Goal: Task Accomplishment & Management: Use online tool/utility

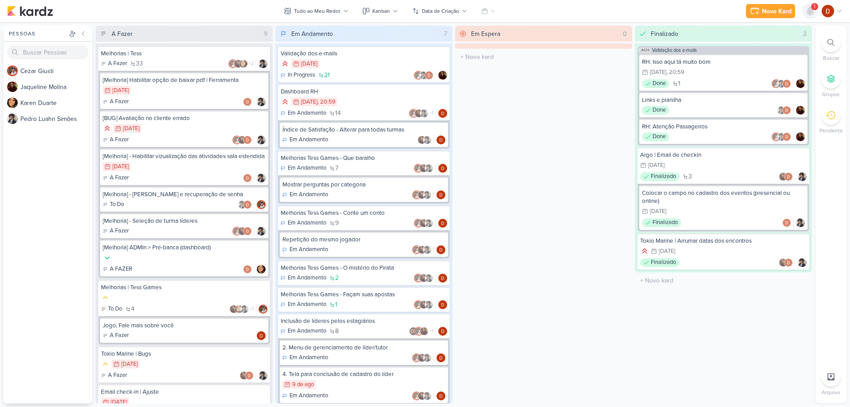
click at [807, 11] on icon at bounding box center [810, 11] width 7 height 8
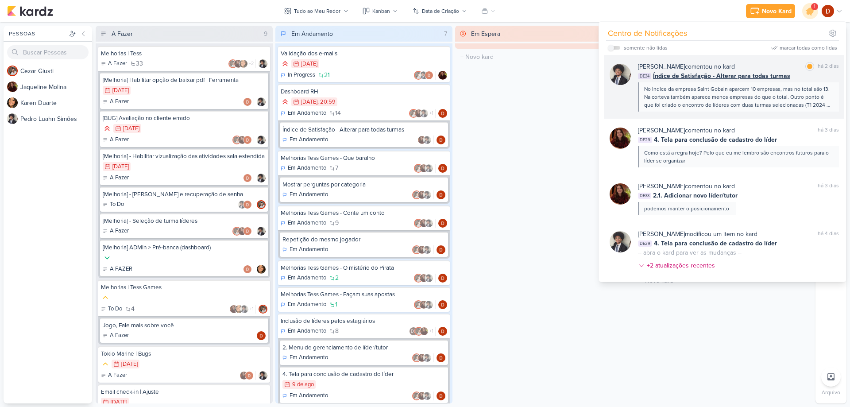
click at [716, 103] on div "No indice da empresa Saint Gobain aparcem 10 empresas, mas no total são 13. Na …" at bounding box center [738, 97] width 188 height 24
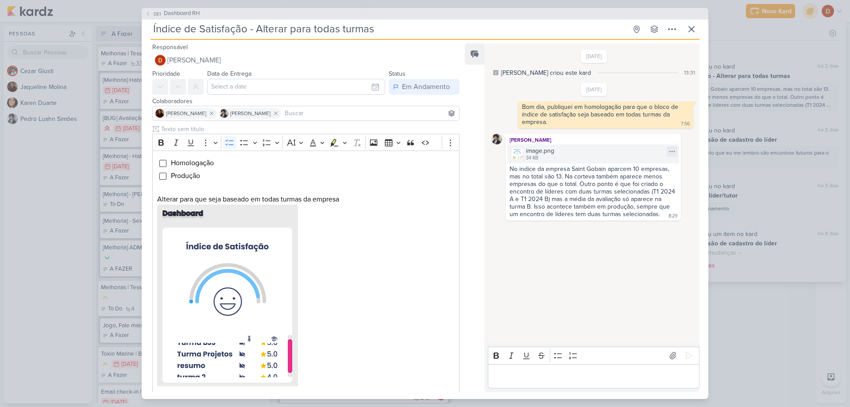
click at [519, 157] on img at bounding box center [517, 153] width 12 height 12
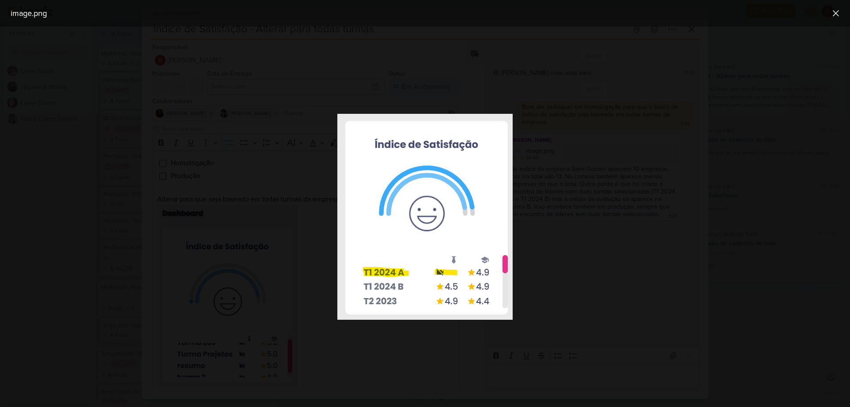
click at [540, 250] on div at bounding box center [425, 217] width 850 height 380
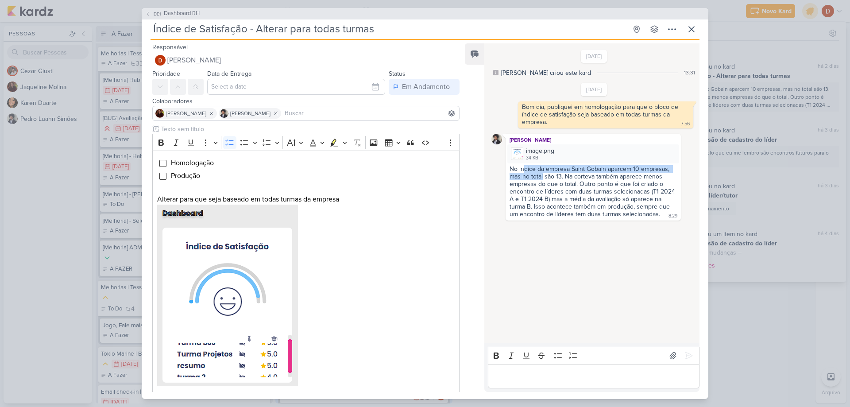
drag, startPoint x: 524, startPoint y: 167, endPoint x: 542, endPoint y: 174, distance: 19.7
click at [542, 174] on div "No indice da empresa Saint Gobain aparcem 10 empresas, mas no total são 13. Na …" at bounding box center [593, 191] width 167 height 53
click at [550, 183] on div "No indice da empresa Saint Gobain aparcem 10 empresas, mas no total são 13. Na …" at bounding box center [593, 191] width 167 height 53
click at [515, 377] on p "Editor editing area: main" at bounding box center [594, 376] width 202 height 11
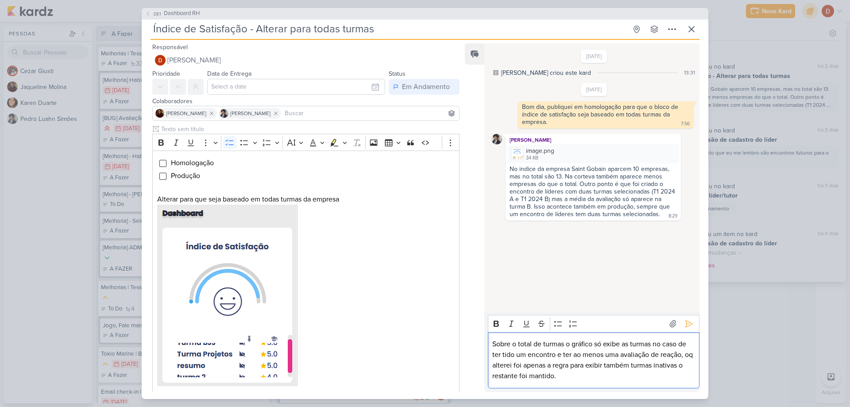
click at [580, 366] on p "Sobre o total de turmas o gráfico só exibe as turmas no caso de ter tido um enc…" at bounding box center [594, 360] width 202 height 43
click at [583, 375] on p "Sobre o total de turmas o gráfico só exibe as turmas no caso de ter tido um enc…" at bounding box center [594, 360] width 202 height 43
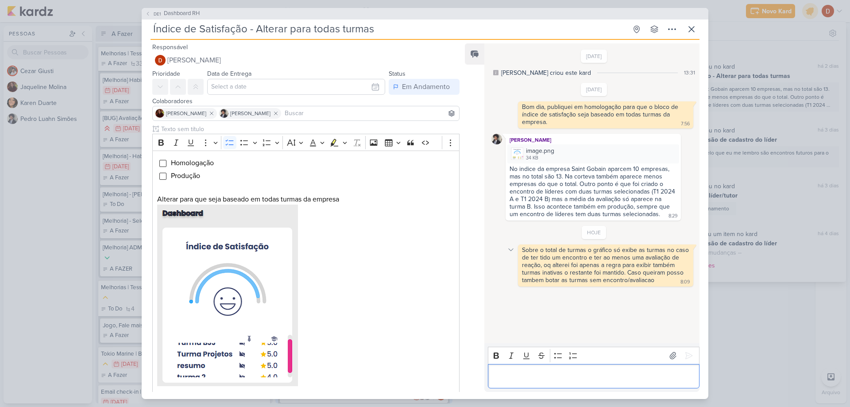
click at [512, 248] on icon at bounding box center [511, 249] width 7 height 7
drag, startPoint x: 675, startPoint y: 270, endPoint x: 643, endPoint y: 263, distance: 32.6
click at [643, 263] on div "Sobre o total de turmas o gráfico só exibe as turmas no caso de ter tido um enc…" at bounding box center [606, 265] width 169 height 38
click at [516, 249] on div at bounding box center [511, 249] width 11 height 11
click at [653, 268] on div "Sobre o total de turmas o gráfico só exibe as turmas no caso de ter tido um enc…" at bounding box center [606, 265] width 169 height 38
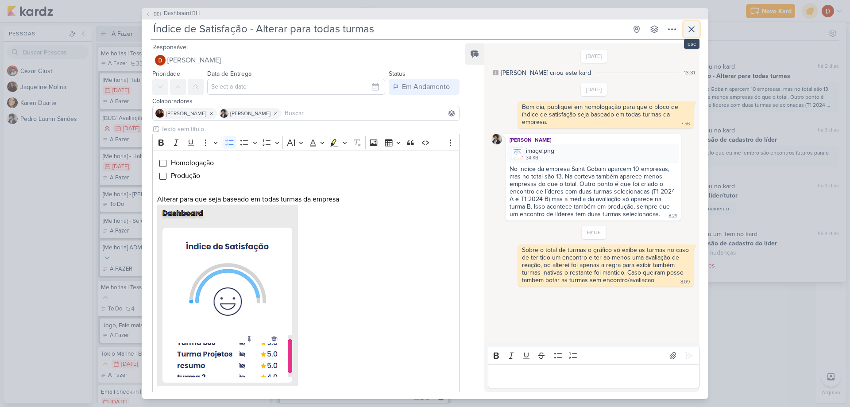
click at [693, 31] on icon at bounding box center [692, 29] width 11 height 11
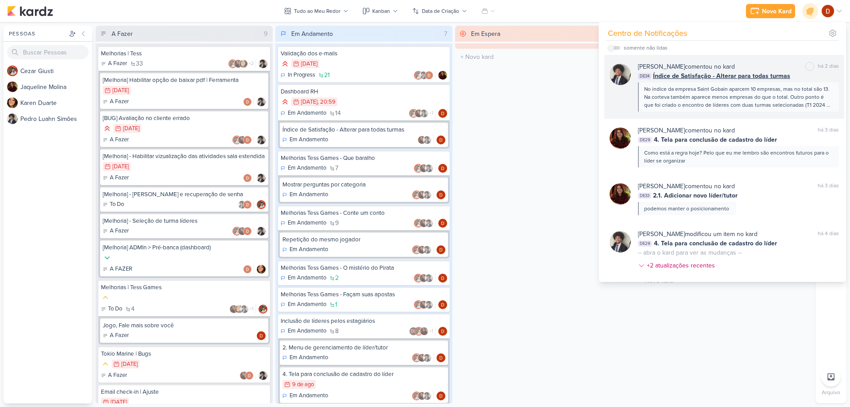
click at [719, 94] on div "No indice da empresa Saint Gobain aparcem 10 empresas, mas no total são 13. Na …" at bounding box center [738, 97] width 188 height 24
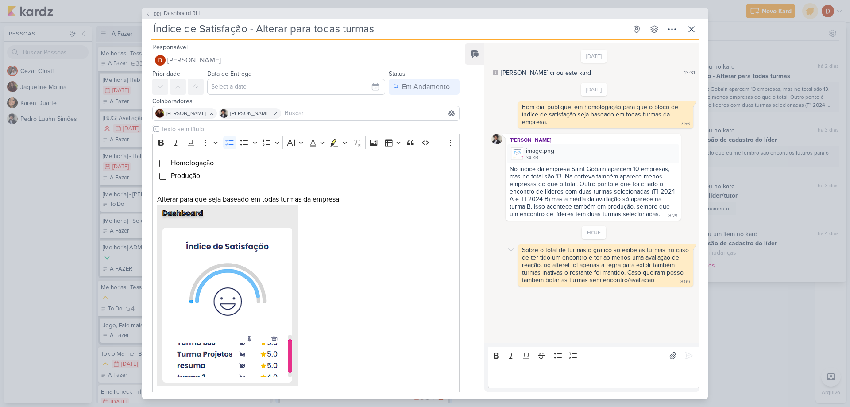
click at [625, 260] on div "Sobre o total de turmas o gráfico só exibe as turmas no caso de ter tido um enc…" at bounding box center [606, 265] width 169 height 38
click at [514, 249] on icon at bounding box center [511, 249] width 7 height 7
click at [592, 262] on div "Sobre o total de turmas o gráfico só exibe as turmas no caso de ter tido um enc…" at bounding box center [606, 265] width 169 height 38
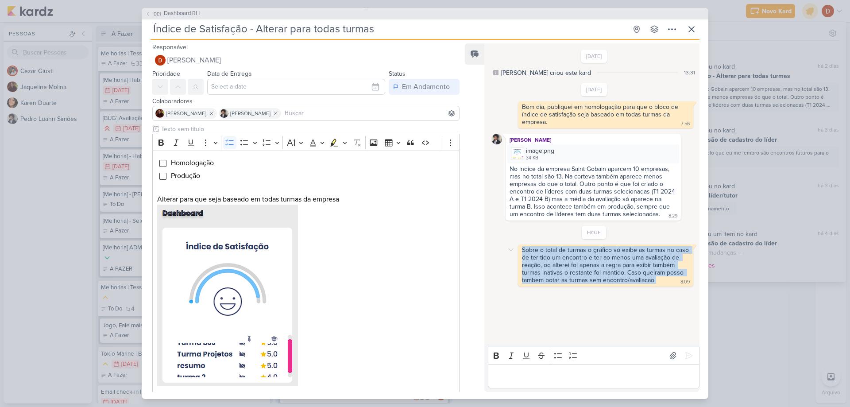
drag, startPoint x: 667, startPoint y: 279, endPoint x: 523, endPoint y: 247, distance: 146.9
click at [523, 247] on div "Sobre o total de turmas o gráfico só exibe as turmas no caso de ter tido um enc…" at bounding box center [606, 265] width 172 height 39
copy div "Sobre o total de turmas o gráfico só exibe as turmas no caso de ter tido um enc…"
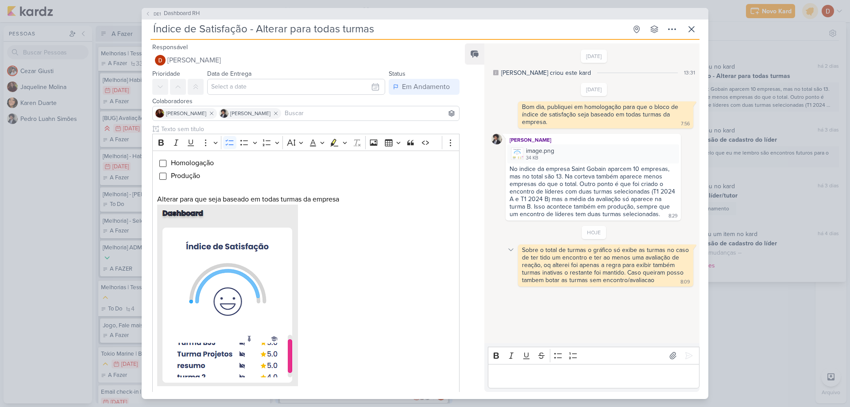
click at [513, 253] on icon at bounding box center [511, 249] width 7 height 7
click at [525, 266] on div "Deletar" at bounding box center [534, 265] width 20 height 9
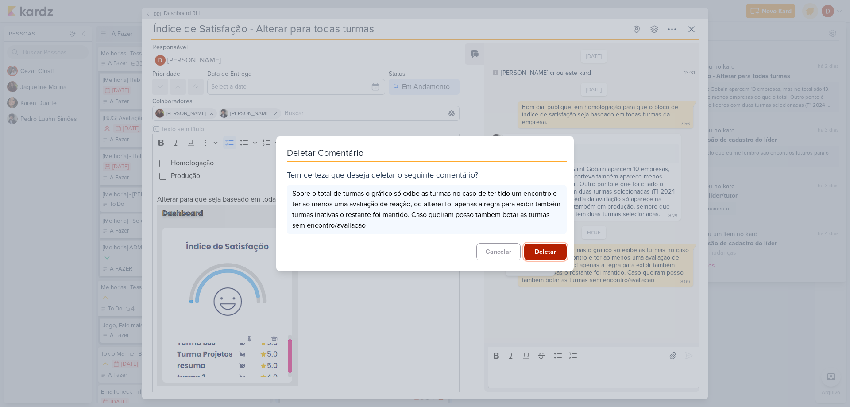
click at [536, 253] on button "Deletar" at bounding box center [545, 252] width 43 height 16
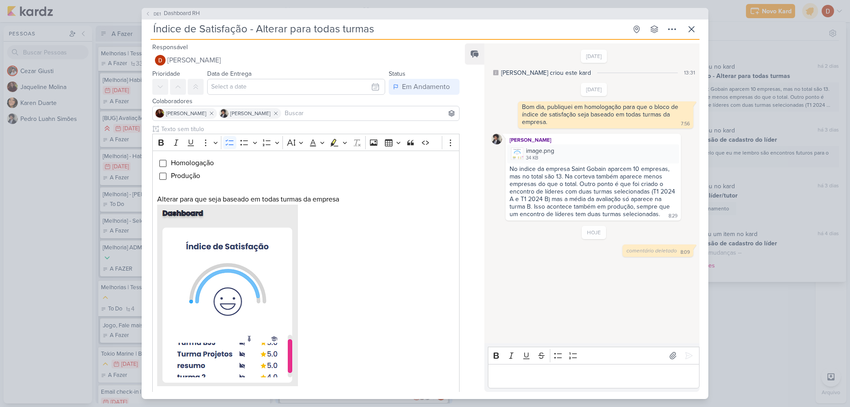
click at [531, 367] on div "Editor editing area: main" at bounding box center [594, 376] width 212 height 24
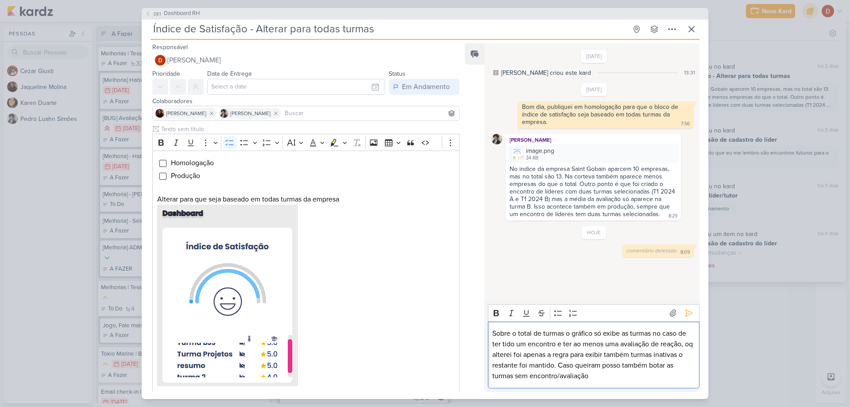
click at [597, 384] on div "Sobre o total de turmas o gráfico só exibe as turmas no caso de ter tido um enc…" at bounding box center [594, 355] width 212 height 67
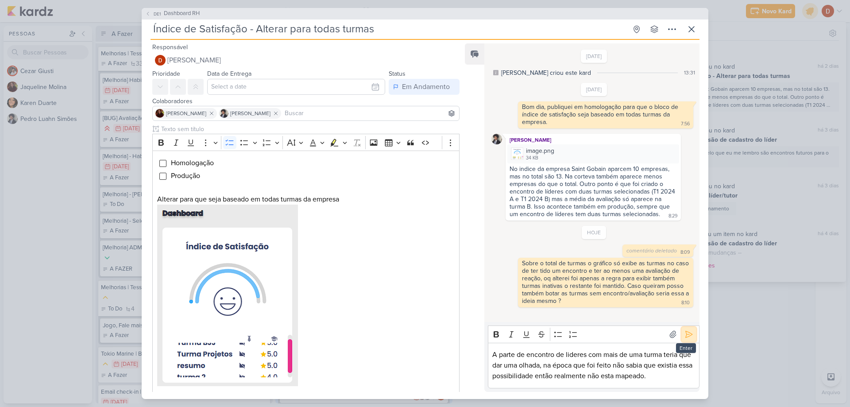
click at [685, 337] on icon at bounding box center [689, 334] width 9 height 9
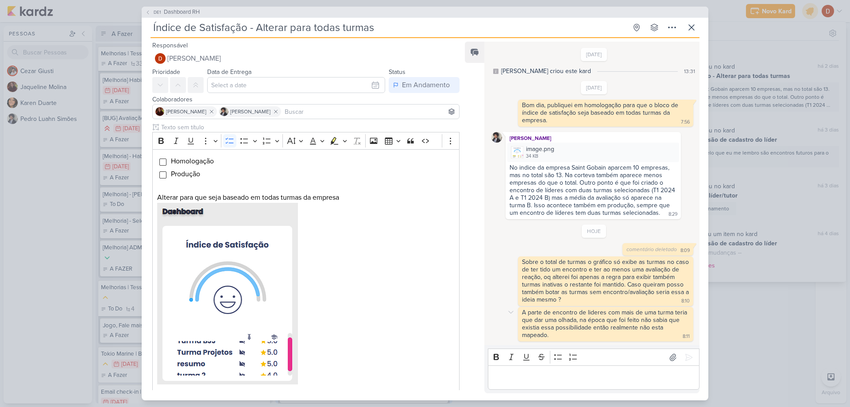
click at [638, 324] on div "A parte de encontro de lideres com mais de uma turma teria que dar uma olhada, …" at bounding box center [605, 324] width 167 height 30
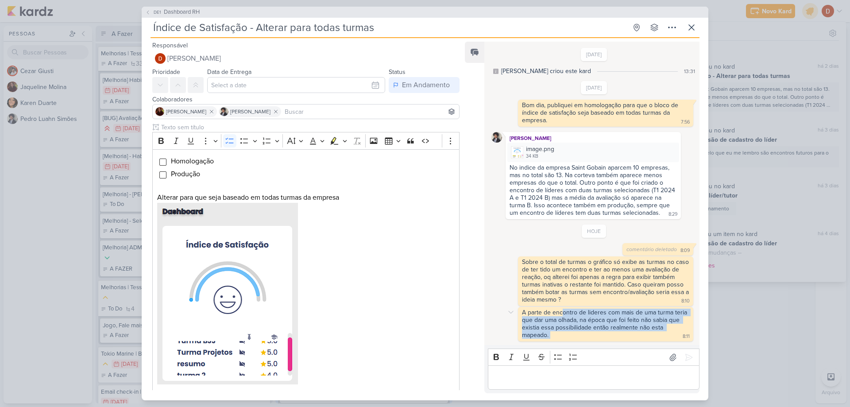
drag, startPoint x: 589, startPoint y: 336, endPoint x: 563, endPoint y: 309, distance: 37.0
click at [563, 309] on div "A parte de encontro de lideres com mais de uma turma teria que dar uma olhada, …" at bounding box center [606, 324] width 172 height 31
click at [563, 309] on div "A parte de encontro de lideres com mais de uma turma teria que dar uma olhada, …" at bounding box center [605, 324] width 167 height 30
drag, startPoint x: 563, startPoint y: 309, endPoint x: 570, endPoint y: 323, distance: 15.5
click at [570, 323] on div "A parte de encontro de lideres com mais de uma turma teria que dar uma olhada, …" at bounding box center [605, 324] width 167 height 30
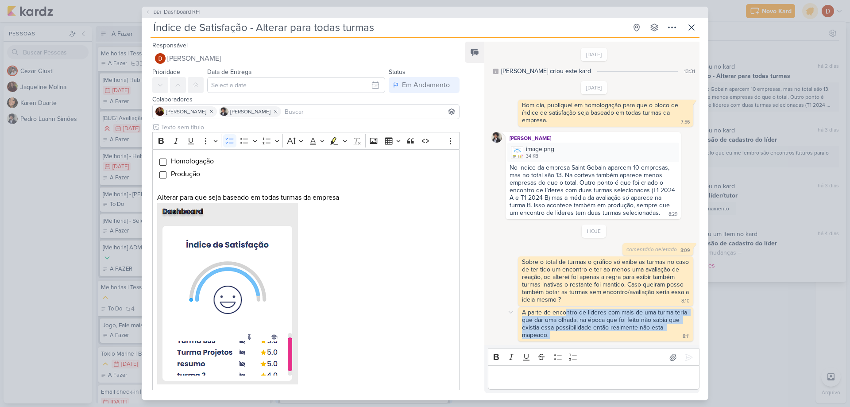
drag, startPoint x: 568, startPoint y: 334, endPoint x: 564, endPoint y: 315, distance: 19.0
click at [564, 315] on div "A parte de encontro de lideres com mais de uma turma teria que dar uma olhada, …" at bounding box center [606, 324] width 172 height 31
click at [564, 315] on div "A parte de encontro de lideres com mais de uma turma teria que dar uma olhada, …" at bounding box center [605, 324] width 167 height 30
drag, startPoint x: 561, startPoint y: 336, endPoint x: 561, endPoint y: 314, distance: 22.2
click at [561, 314] on div "A parte de encontro de lideres com mais de uma turma teria que dar uma olhada, …" at bounding box center [606, 324] width 172 height 31
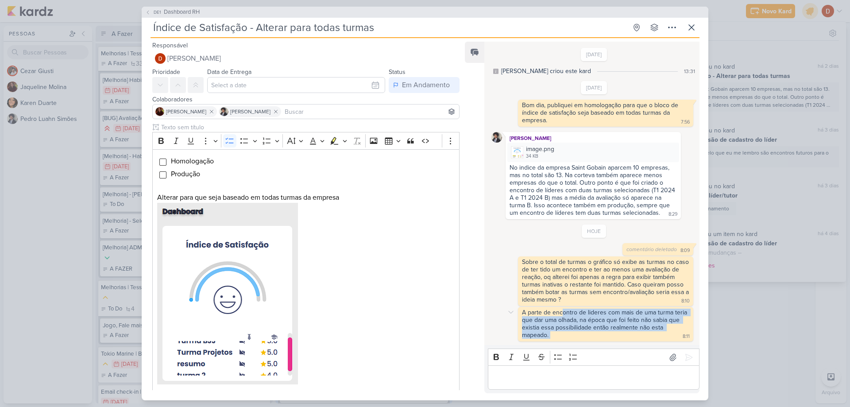
click at [561, 314] on div "A parte de encontro de lideres com mais de uma turma teria que dar uma olhada, …" at bounding box center [605, 324] width 167 height 30
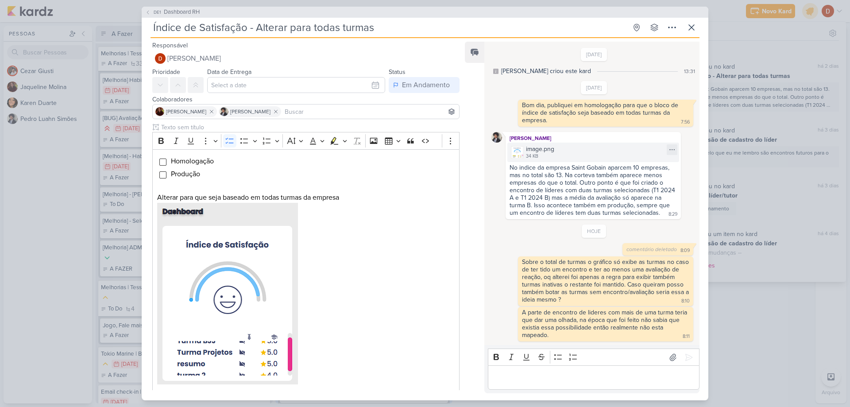
click at [518, 148] on img at bounding box center [517, 152] width 12 height 12
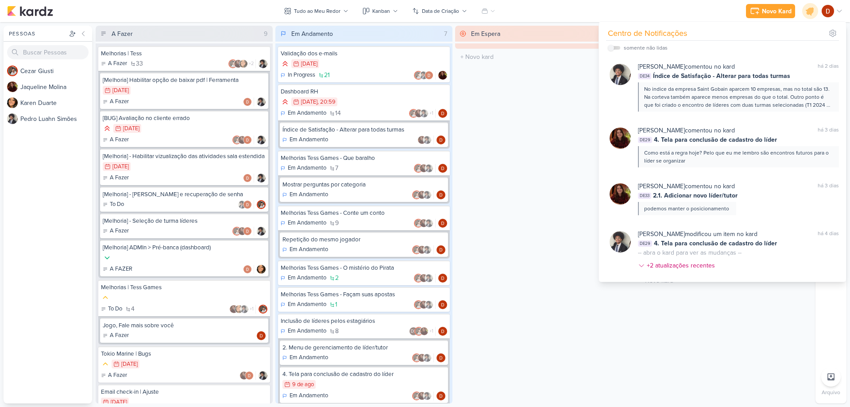
click at [504, 201] on div "Em Espera 0 O título do kard deve ter menos que 100 caracteres" at bounding box center [543, 215] width 177 height 378
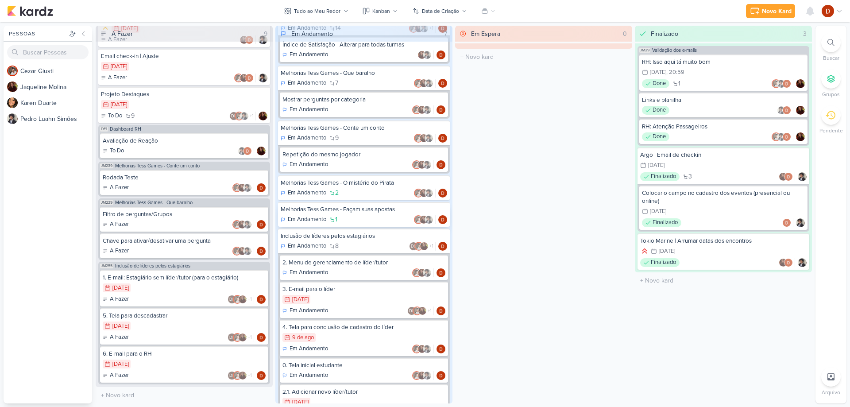
scroll to position [123, 0]
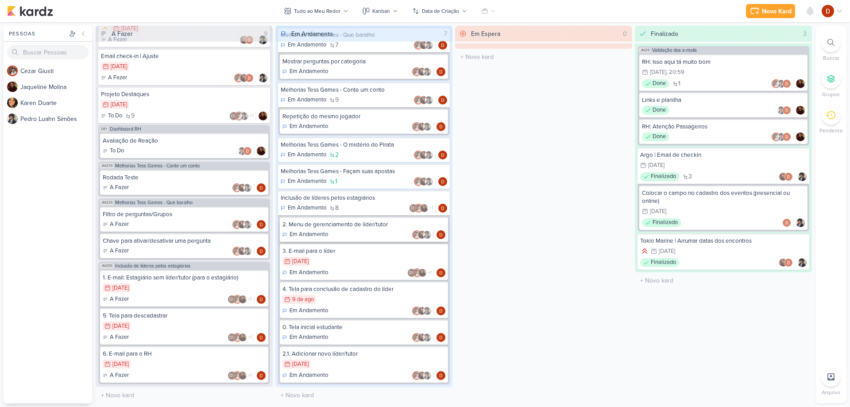
click at [353, 233] on div "Em Andamento" at bounding box center [364, 234] width 163 height 9
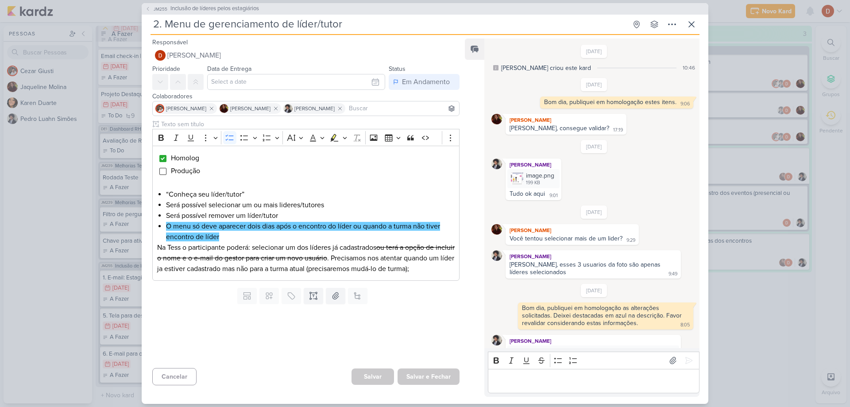
scroll to position [39, 0]
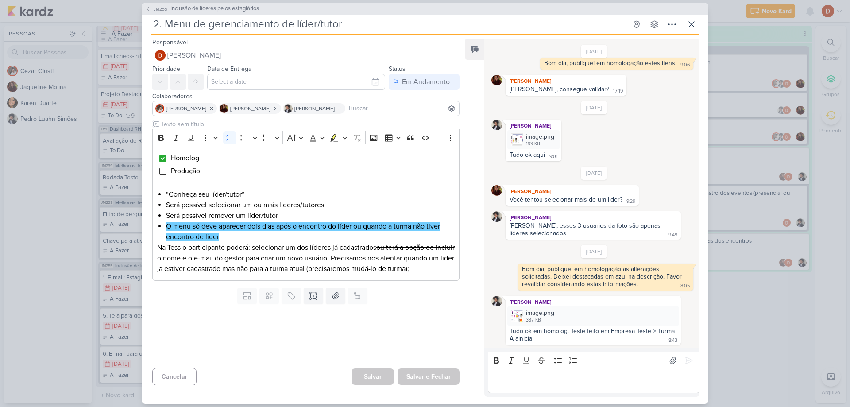
click at [148, 7] on icon at bounding box center [147, 8] width 5 height 5
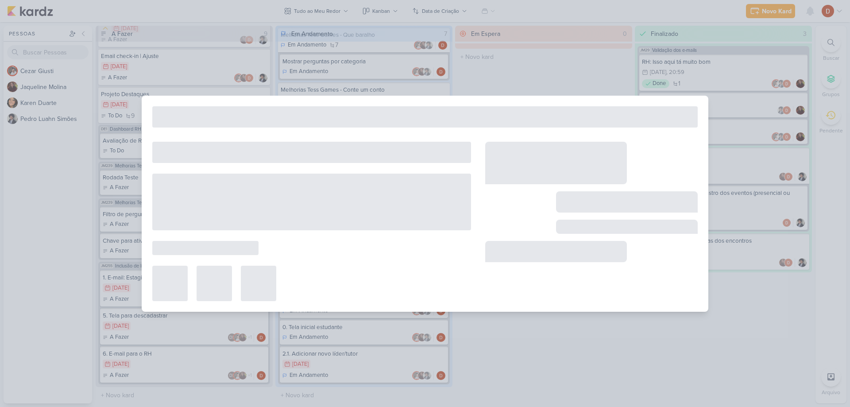
type input "Inclusão de líderes pelos estagiários"
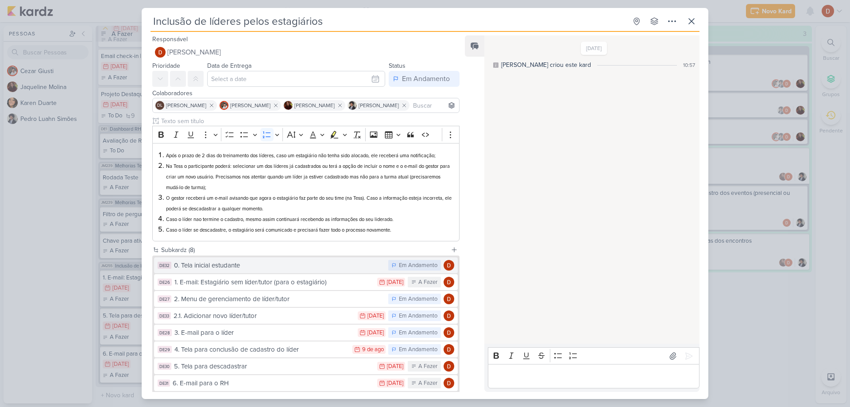
click at [255, 259] on button "DE32 0. Tela inicial estudante Em Andamento" at bounding box center [306, 265] width 304 height 16
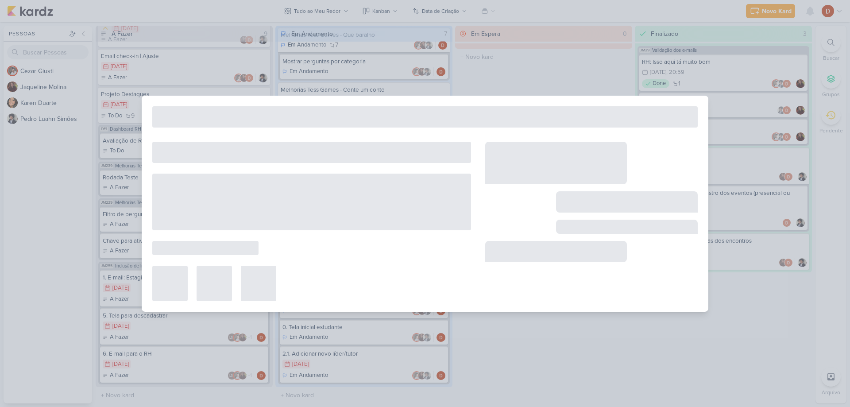
type input "0. Tela inicial estudante"
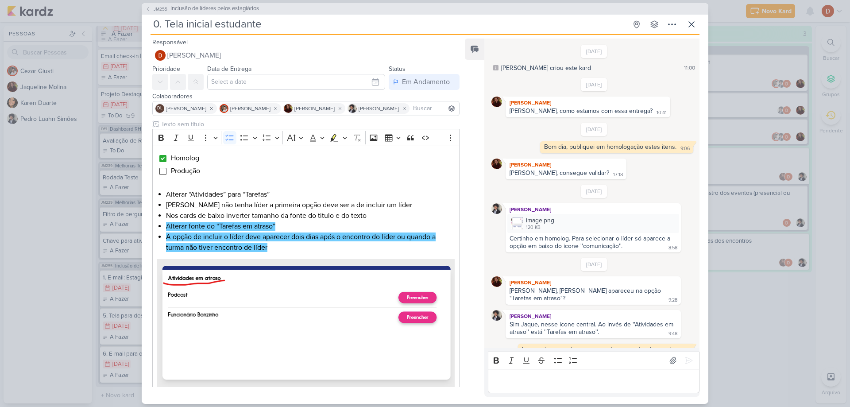
scroll to position [152, 0]
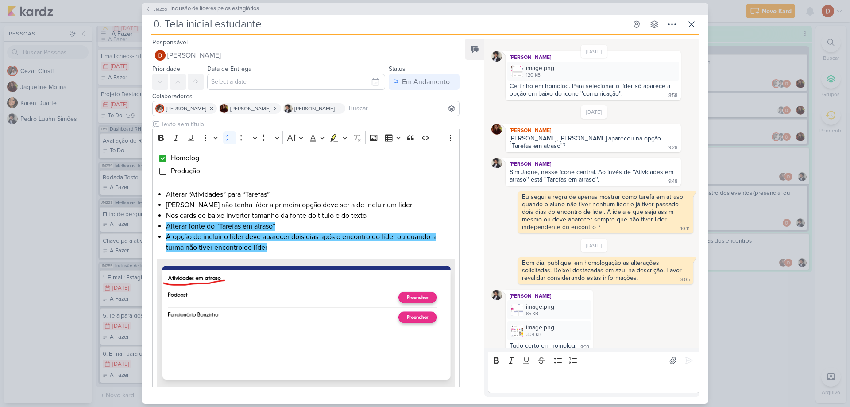
click at [152, 8] on span "JM255" at bounding box center [160, 9] width 16 height 7
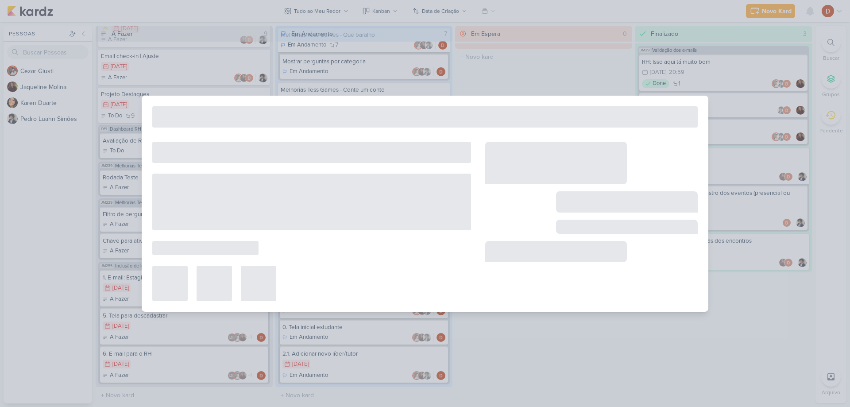
type input "Inclusão de líderes pelos estagiários"
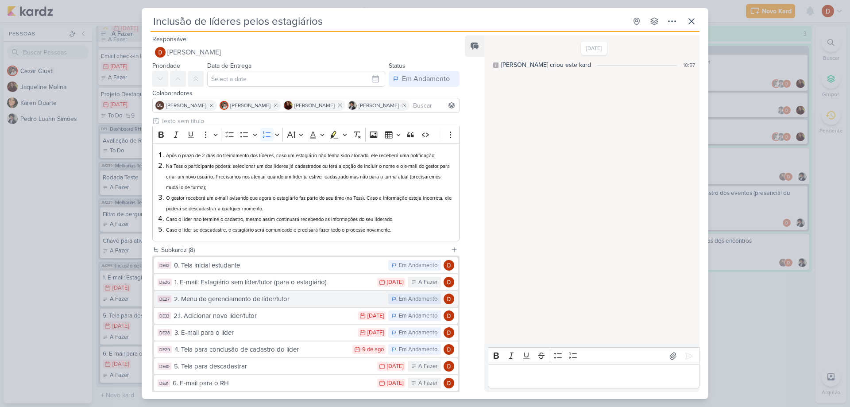
click at [212, 294] on div "2. Menu de gerenciamento de líder/tutor" at bounding box center [279, 299] width 210 height 10
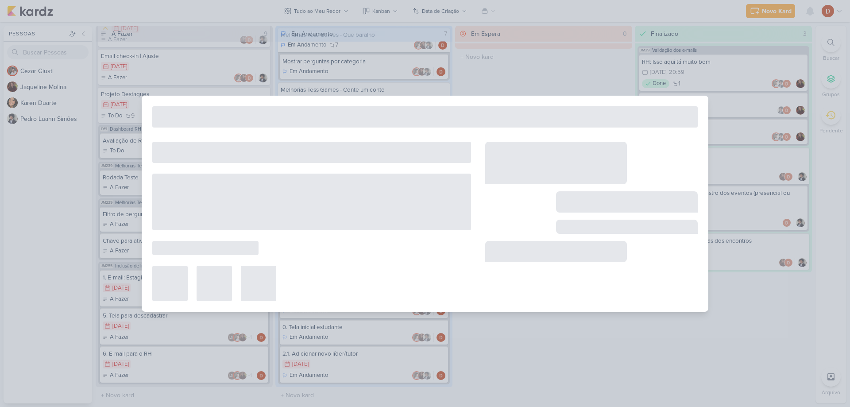
type input "2. Menu de gerenciamento de líder/tutor"
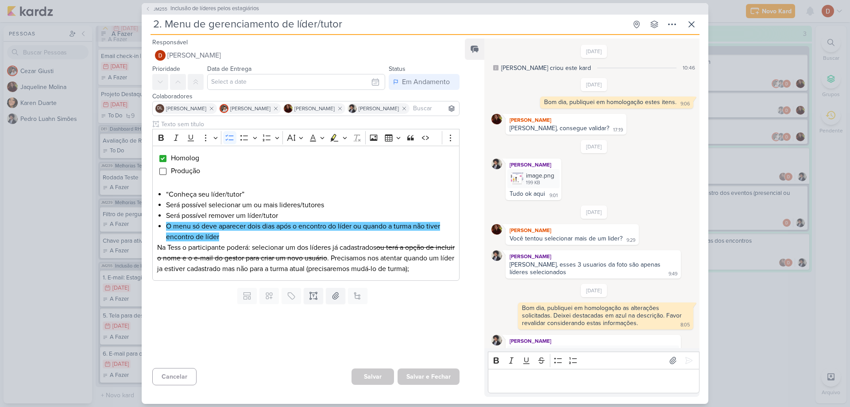
scroll to position [39, 0]
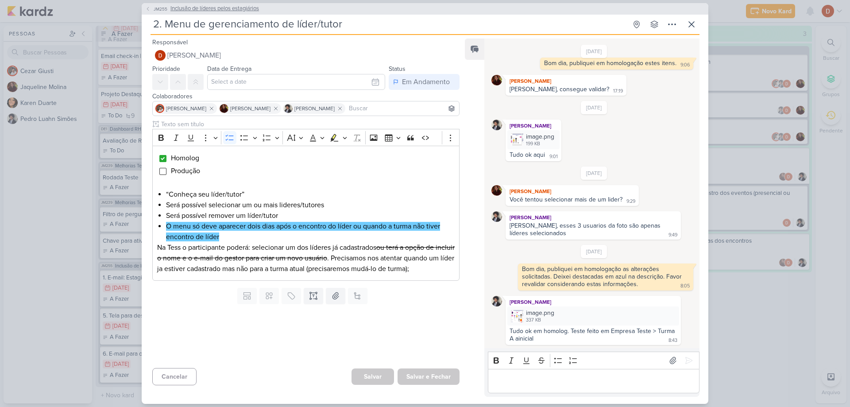
click at [158, 8] on span "JM255" at bounding box center [160, 9] width 16 height 7
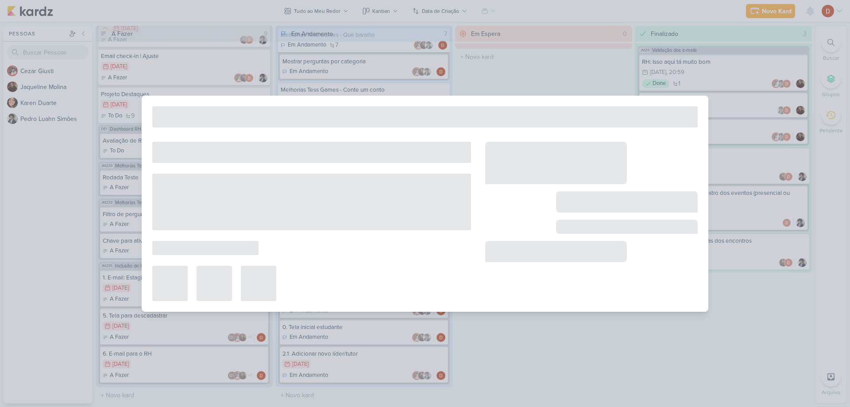
type input "Inclusão de líderes pelos estagiários"
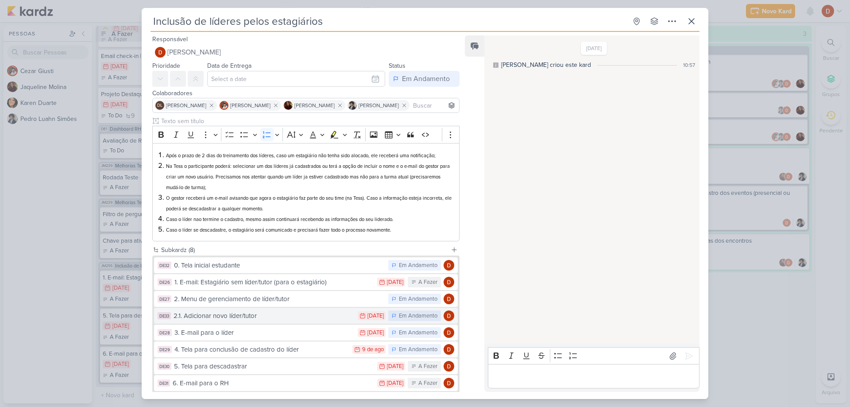
click at [233, 312] on div "2.1. Adicionar novo líder/tutor" at bounding box center [264, 316] width 180 height 10
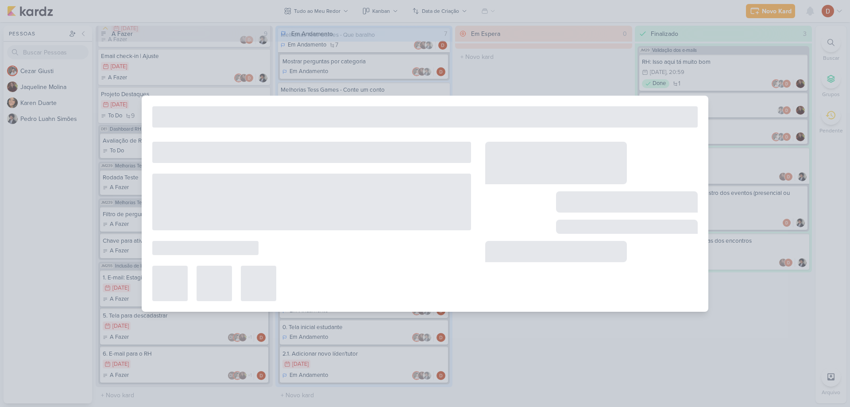
type input "2.1. Adicionar novo líder/tutor"
type input "[DATE] 23:59"
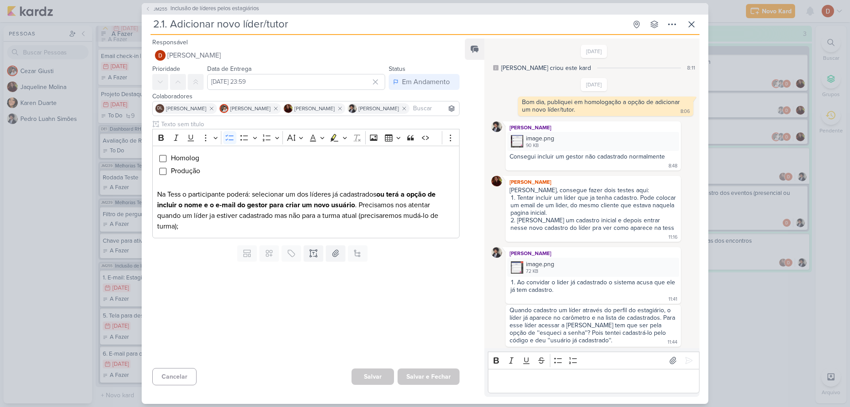
scroll to position [277, 0]
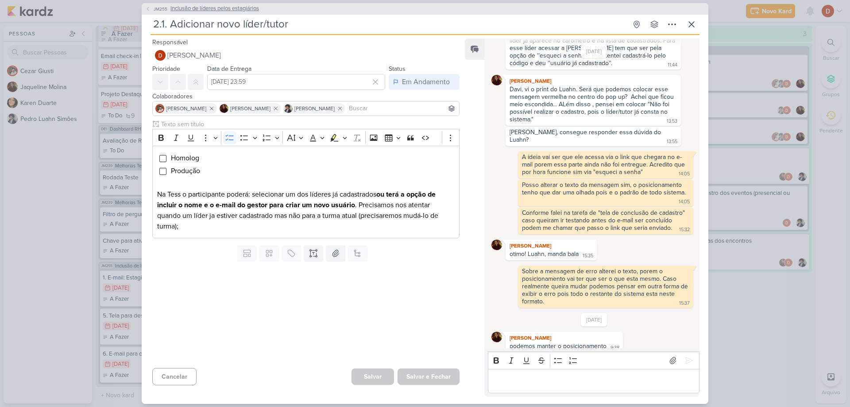
click at [156, 6] on span "JM255" at bounding box center [160, 9] width 16 height 7
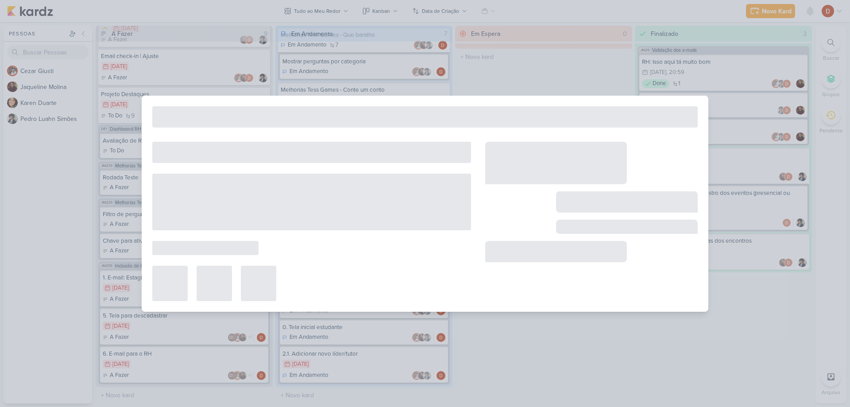
type input "Inclusão de líderes pelos estagiários"
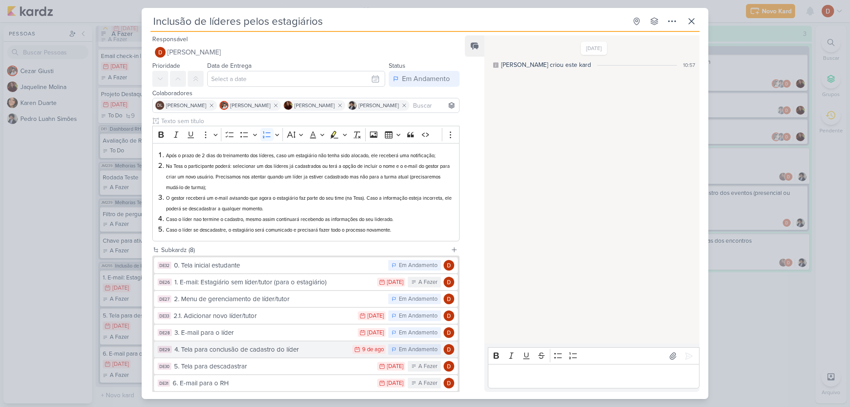
click at [267, 349] on div "4. Tela para conclusão de cadastro do líder" at bounding box center [262, 350] width 174 height 10
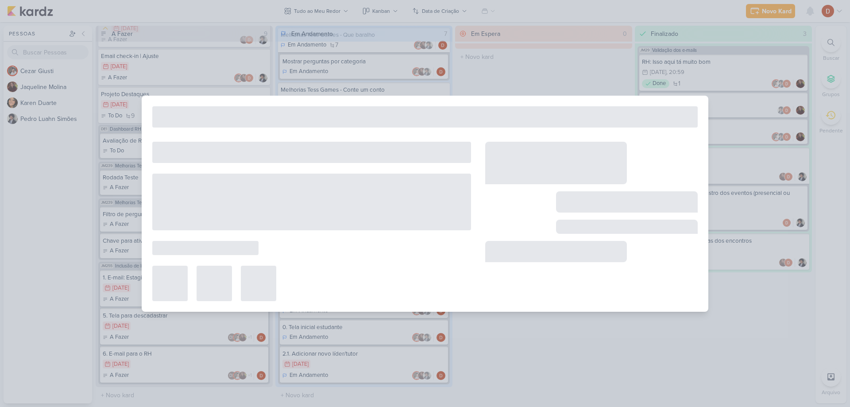
type input "4. Tela para conclusão de cadastro do líder"
type input "[DATE] 23:59"
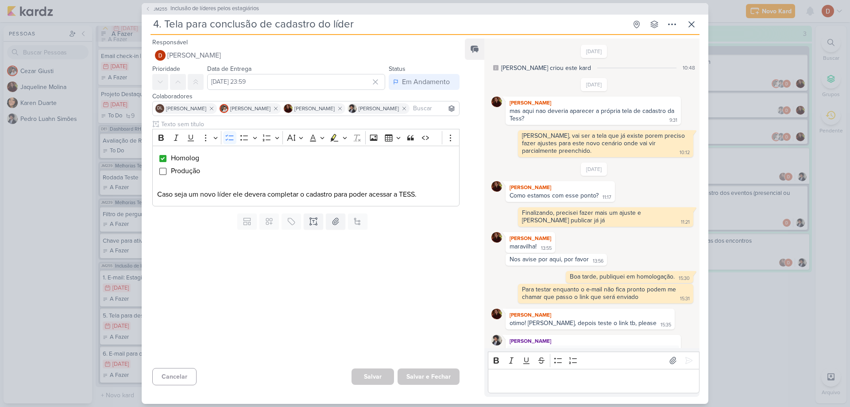
scroll to position [184, 0]
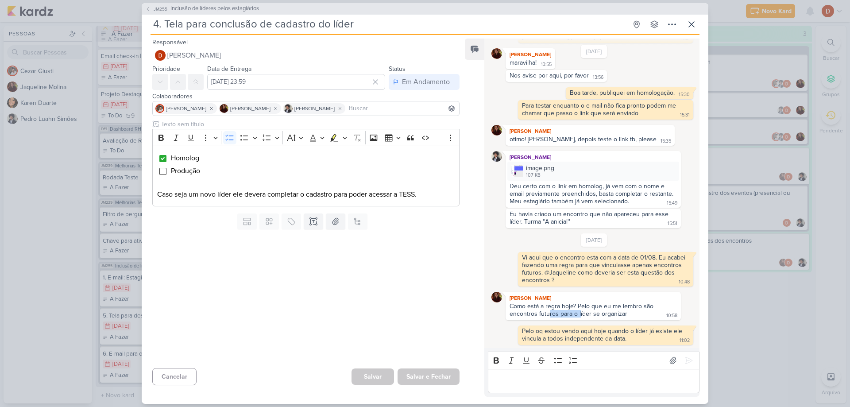
drag, startPoint x: 550, startPoint y: 312, endPoint x: 580, endPoint y: 311, distance: 30.1
click at [580, 311] on div "Como está a regra hoje? Pelo que eu me lembro são encontros futuros para o líde…" at bounding box center [583, 310] width 146 height 15
click at [573, 304] on div "Como está a regra hoje? Pelo que eu me lembro são encontros futuros para o líde…" at bounding box center [583, 310] width 146 height 15
drag, startPoint x: 571, startPoint y: 330, endPoint x: 578, endPoint y: 347, distance: 17.5
click at [578, 347] on div "[DATE] [PERSON_NAME] criou este kard 10:48 [DATE] [PERSON_NAME] 9:31 9:31" at bounding box center [592, 193] width 214 height 309
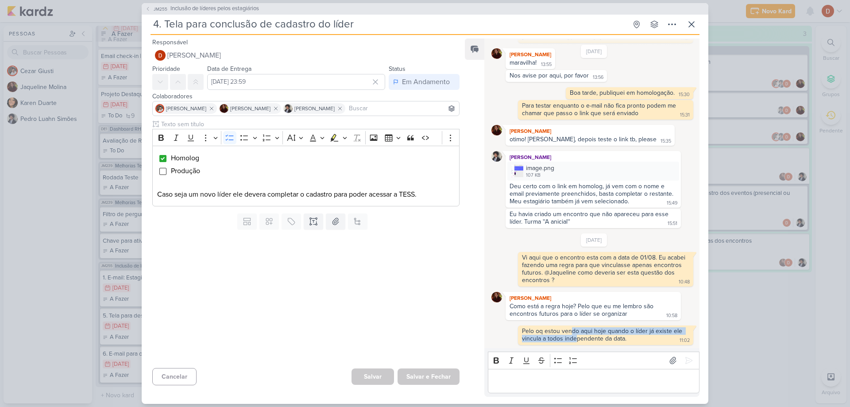
click at [578, 347] on div "[DATE] [PERSON_NAME] criou este kard 10:48 [DATE] [PERSON_NAME] 9:31 9:31" at bounding box center [592, 193] width 214 height 309
drag, startPoint x: 576, startPoint y: 345, endPoint x: 568, endPoint y: 335, distance: 12.6
click at [568, 335] on div "[DATE] [PERSON_NAME] criou este kard 10:48 [DATE] [PERSON_NAME] 9:31 9:31" at bounding box center [592, 193] width 214 height 309
click at [424, 187] on p "Editor editing area: main" at bounding box center [306, 183] width 298 height 11
click at [431, 192] on p "Caso seja um novo líder ele devera completar o cadastro para poder acessar a TE…" at bounding box center [306, 194] width 298 height 11
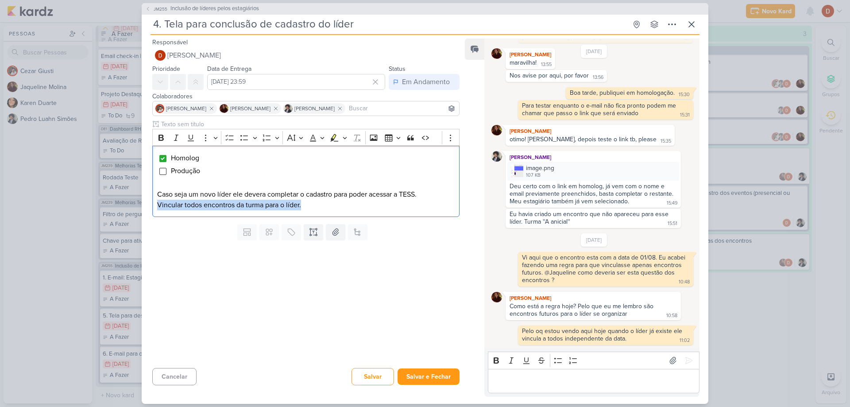
drag, startPoint x: 335, startPoint y: 206, endPoint x: 148, endPoint y: 206, distance: 186.9
click at [148, 206] on div "Rich Text Editor Bold Italic Underline More To-do List Bulleted List Bulleted L…" at bounding box center [303, 170] width 322 height 101
click at [342, 140] on button "Highlight" at bounding box center [345, 137] width 8 height 13
click at [324, 152] on icon "Text highlight toolbar" at bounding box center [322, 152] width 9 height 9
click at [317, 203] on p "Vincular todos encontros da turma para o líder." at bounding box center [306, 205] width 298 height 11
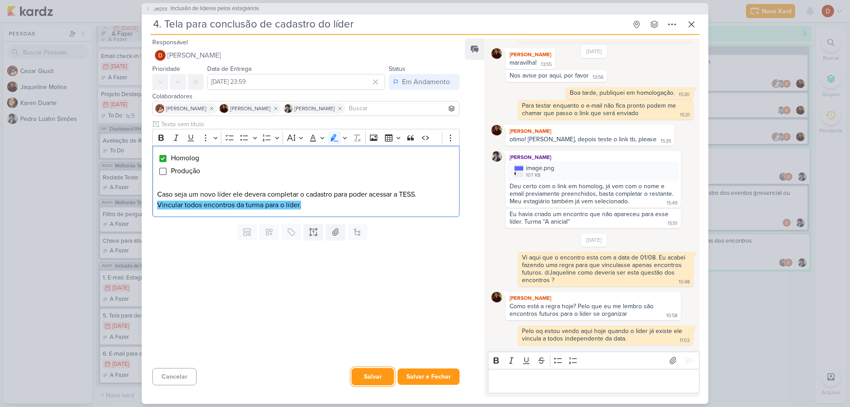
click at [360, 377] on button "Salvar" at bounding box center [373, 376] width 43 height 17
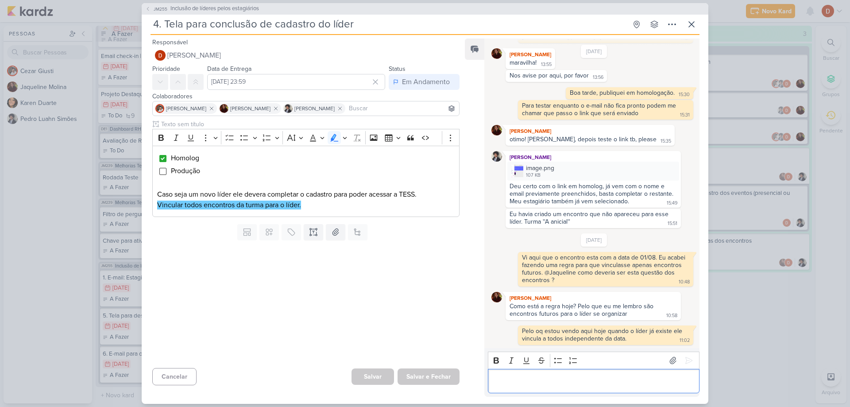
click at [575, 376] on p "Editor editing area: main" at bounding box center [594, 381] width 202 height 11
click at [148, 8] on icon at bounding box center [147, 8] width 5 height 5
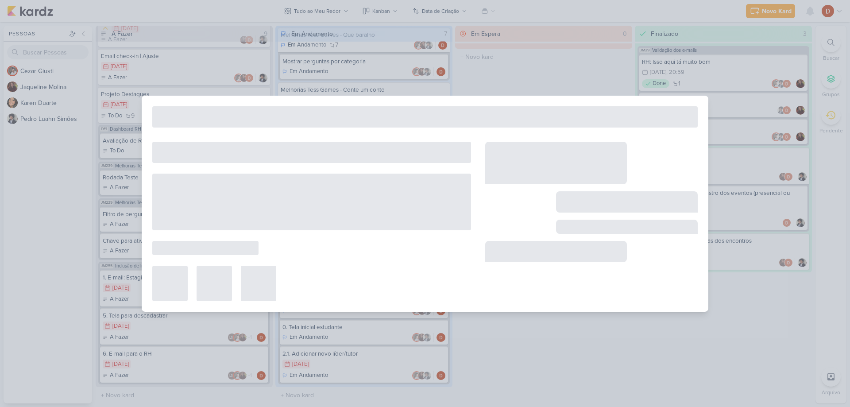
type input "Inclusão de líderes pelos estagiários"
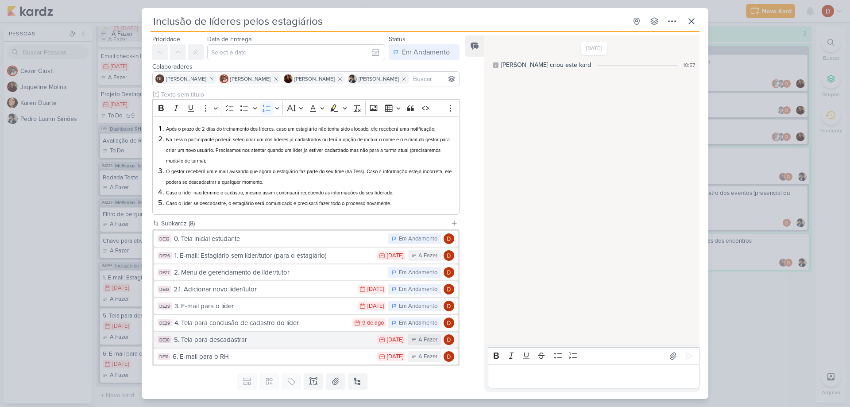
scroll to position [44, 0]
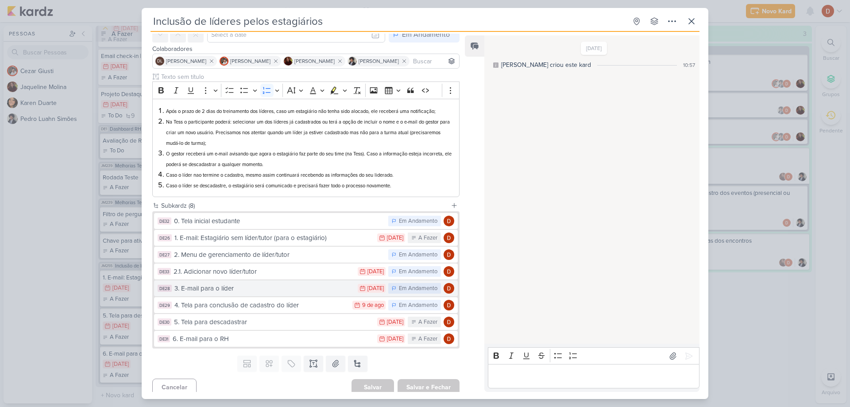
click at [287, 289] on div "3. E-mail para o líder" at bounding box center [264, 288] width 179 height 10
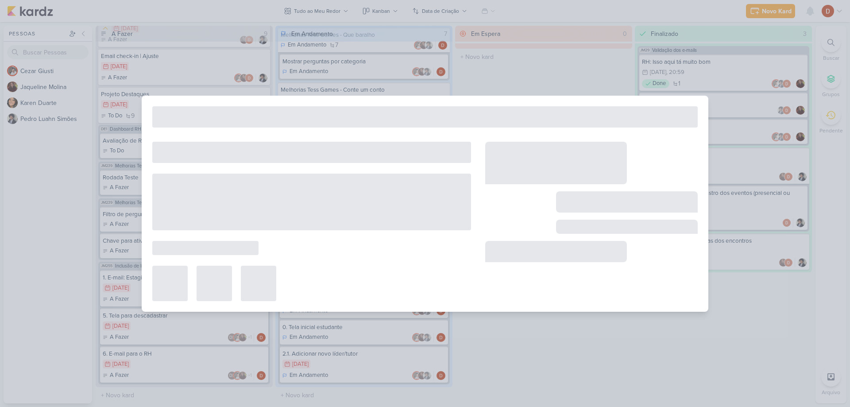
type input "3. E-mail para o líder"
type input "[DATE] 23:59"
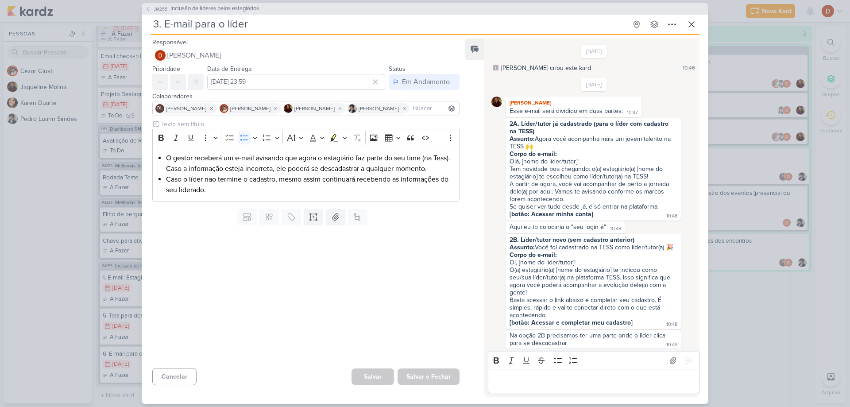
scroll to position [259, 0]
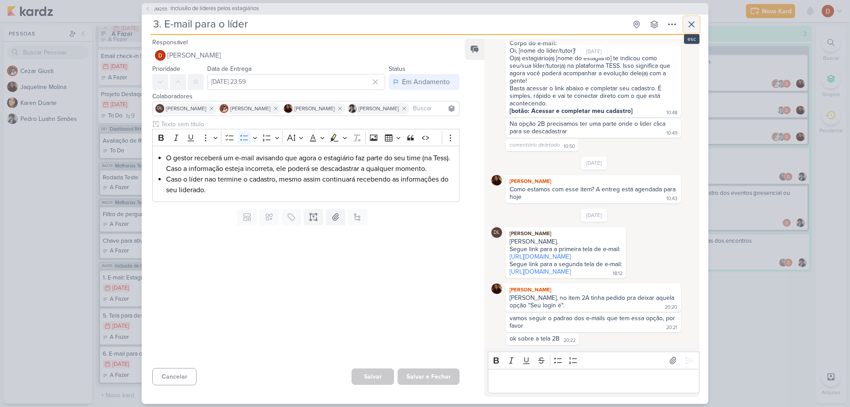
click at [693, 23] on icon at bounding box center [691, 24] width 5 height 5
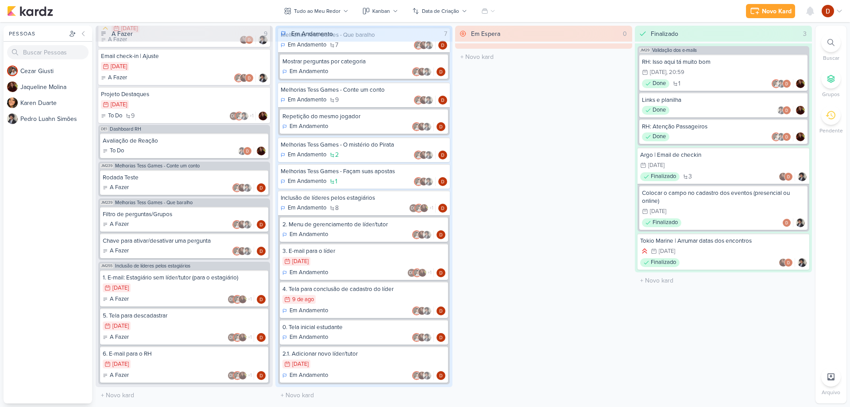
click at [497, 31] on div "Em Espera" at bounding box center [485, 33] width 29 height 9
click at [400, 8] on button "Kanban" at bounding box center [380, 11] width 46 height 14
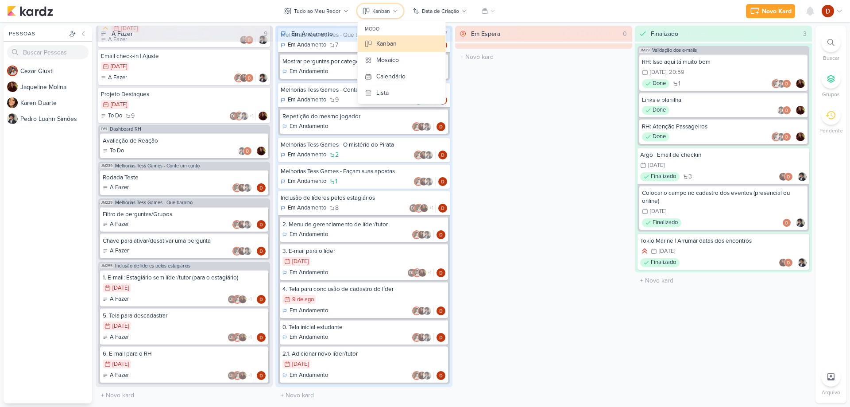
click at [400, 8] on button "Kanban" at bounding box center [380, 11] width 46 height 14
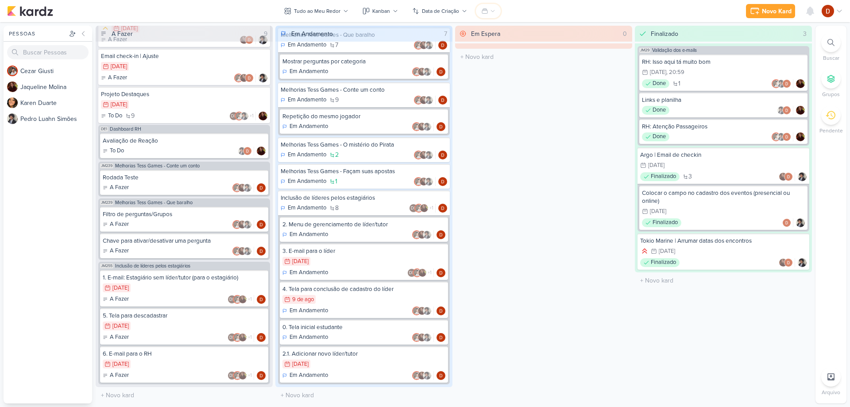
click at [490, 13] on icon at bounding box center [492, 10] width 5 height 5
click at [521, 10] on div "Novo Kard Ctrl + k Centro de Notificações somente não lidas" at bounding box center [425, 11] width 836 height 22
click at [844, 11] on div "Novo Kard Ctrl + k Centro de Notificações somente não lidas" at bounding box center [425, 11] width 850 height 22
click at [839, 11] on icon at bounding box center [840, 11] width 4 height 2
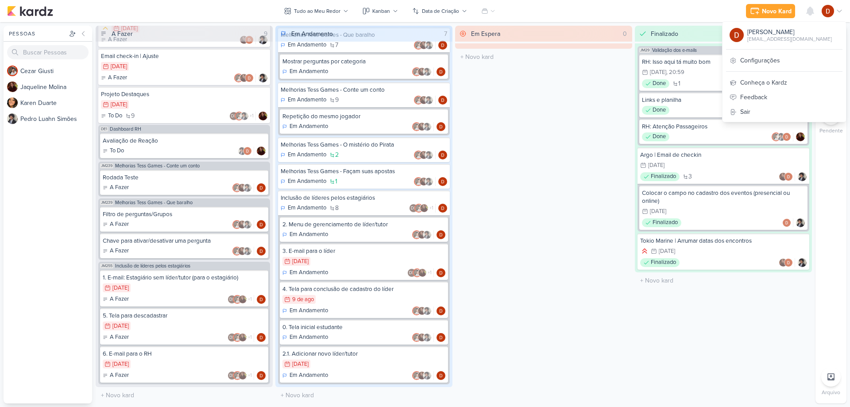
click at [839, 11] on icon at bounding box center [840, 11] width 4 height 2
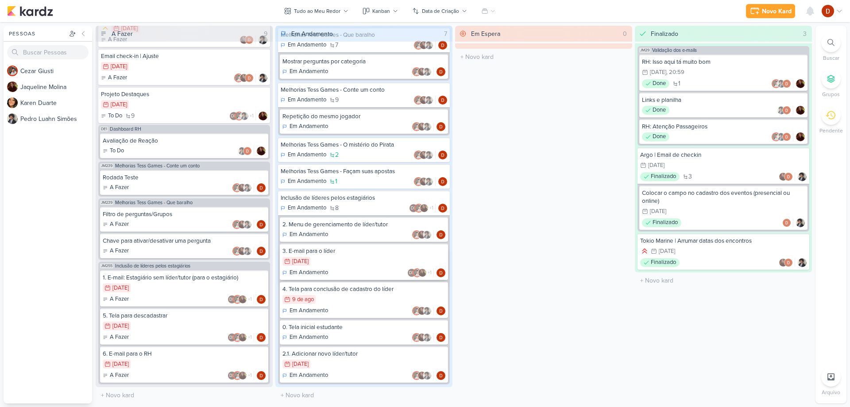
click at [338, 254] on div "3. E-mail para o líder" at bounding box center [364, 251] width 163 height 8
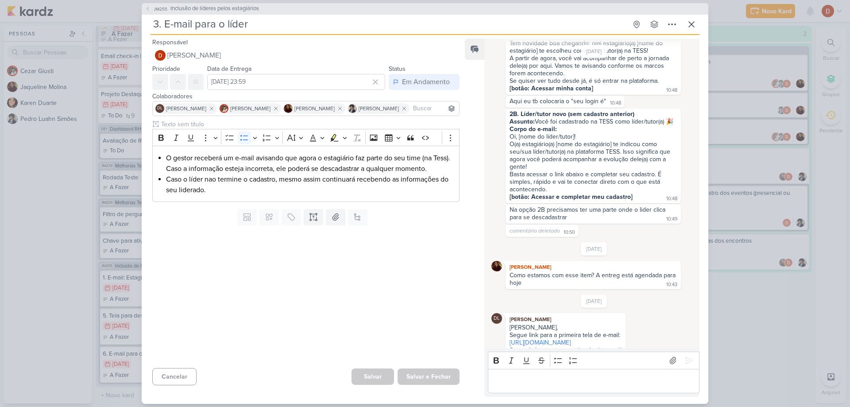
scroll to position [0, 0]
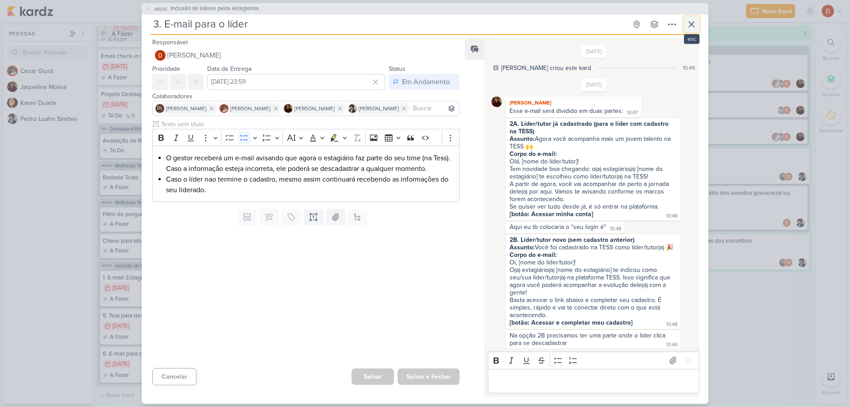
click at [689, 27] on icon at bounding box center [691, 24] width 5 height 5
